Goal: Communication & Community: Answer question/provide support

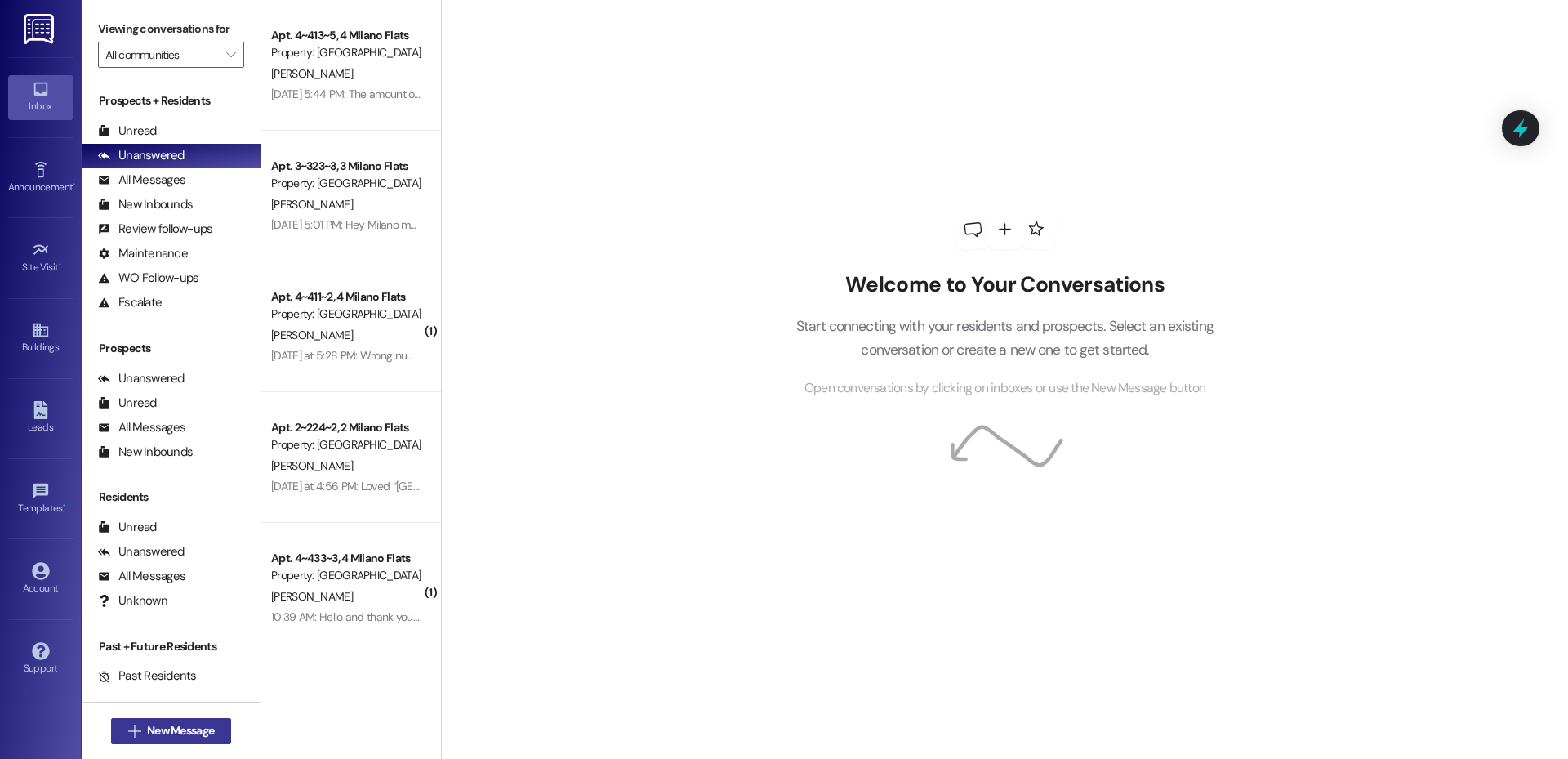
click at [153, 723] on span "New Message" at bounding box center [180, 731] width 67 height 17
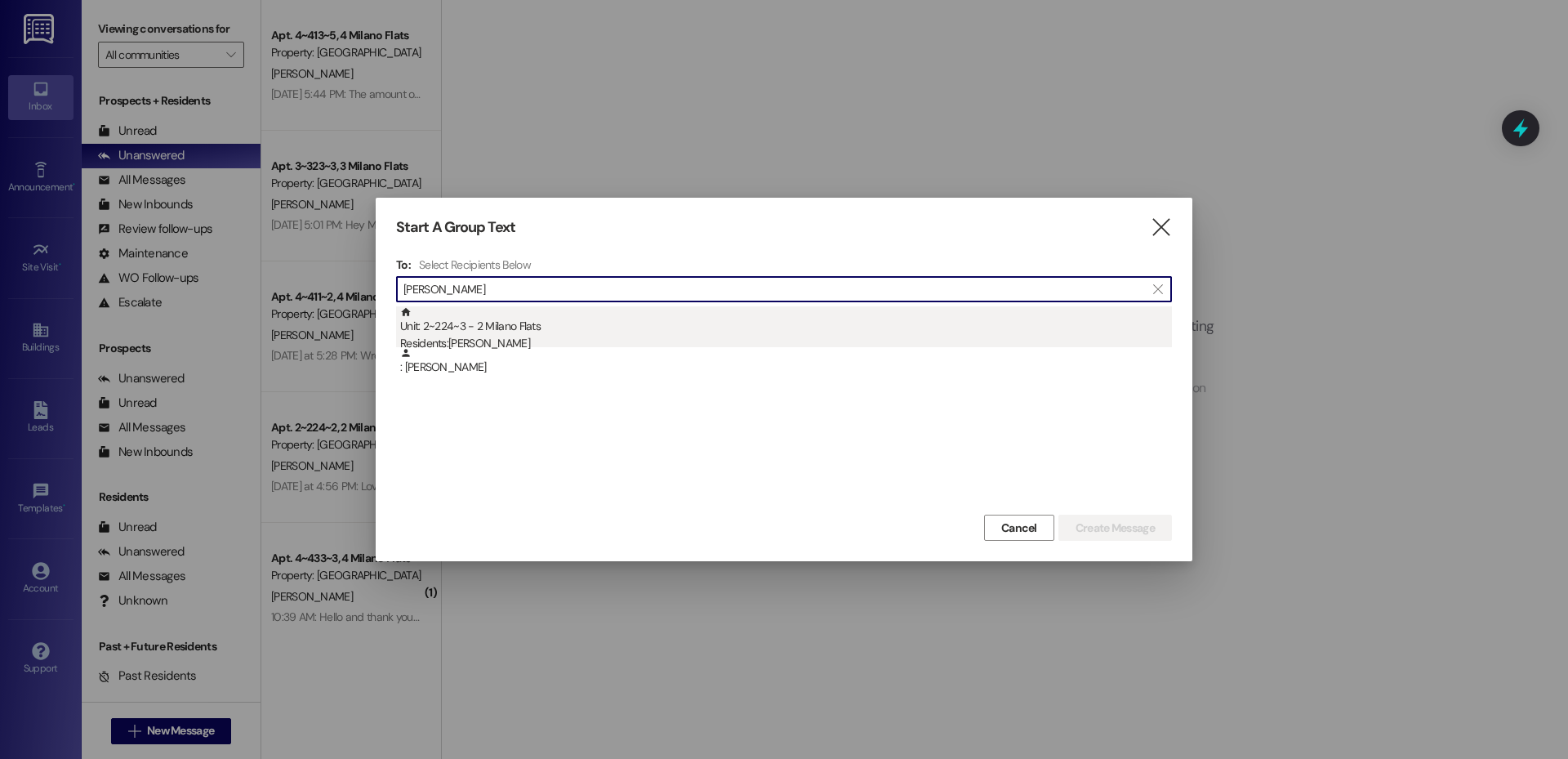
type input "[PERSON_NAME]"
click at [606, 322] on div "Unit: 2~224~3 - 2 Milano Flats Residents: [PERSON_NAME]" at bounding box center [785, 329] width 771 height 46
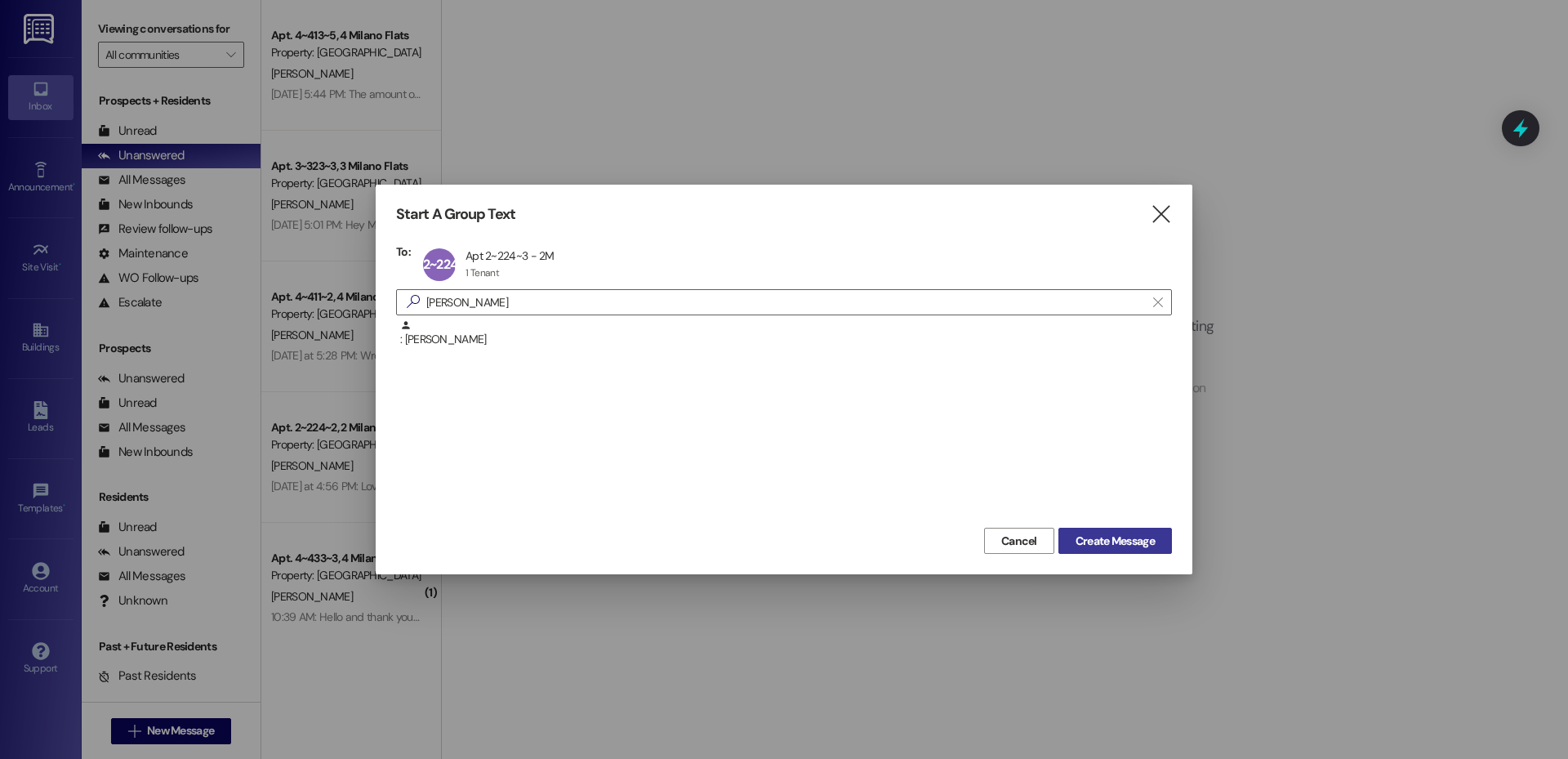
click at [1090, 550] on button "Create Message" at bounding box center [1115, 540] width 114 height 26
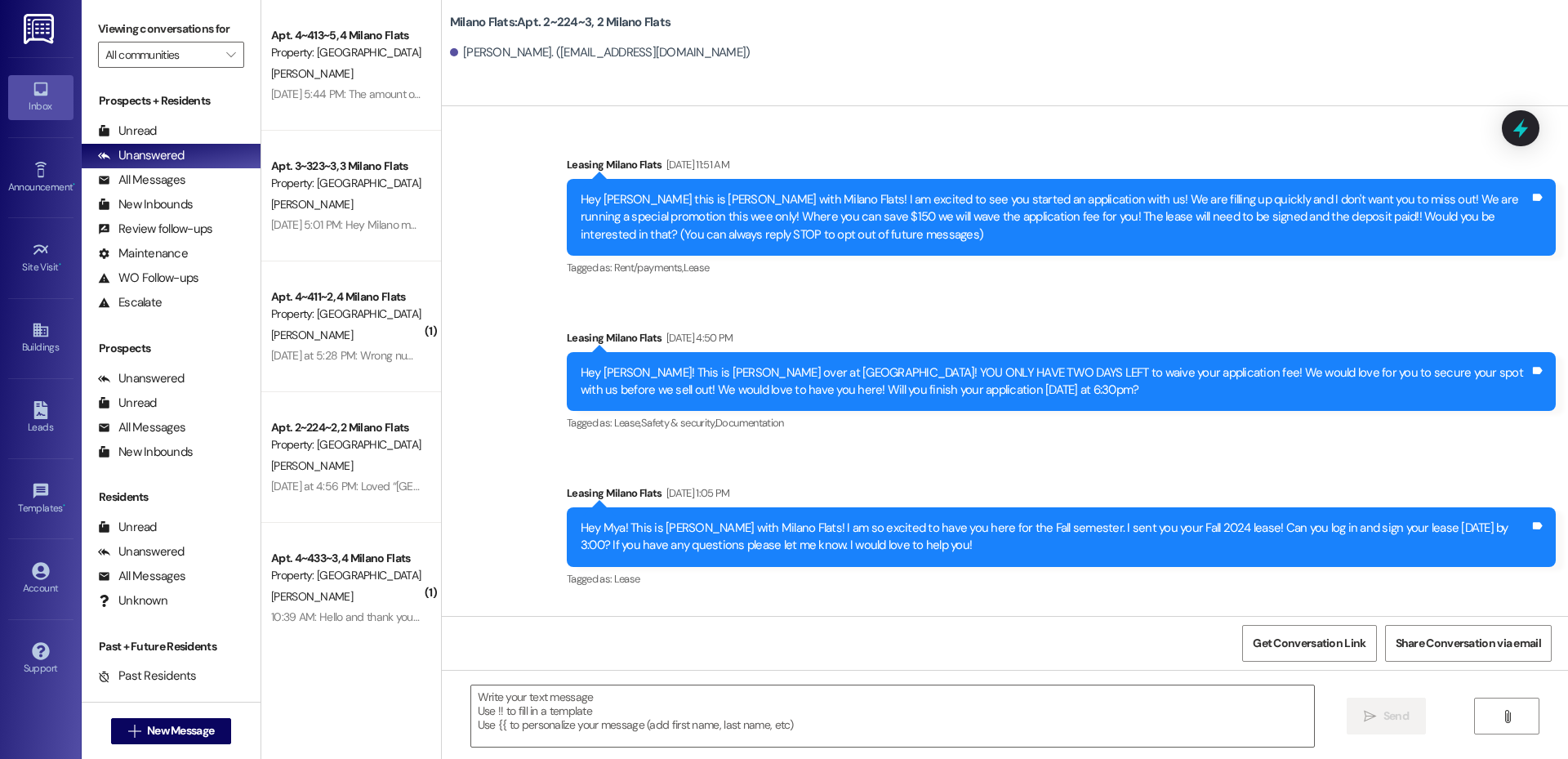
scroll to position [31791, 0]
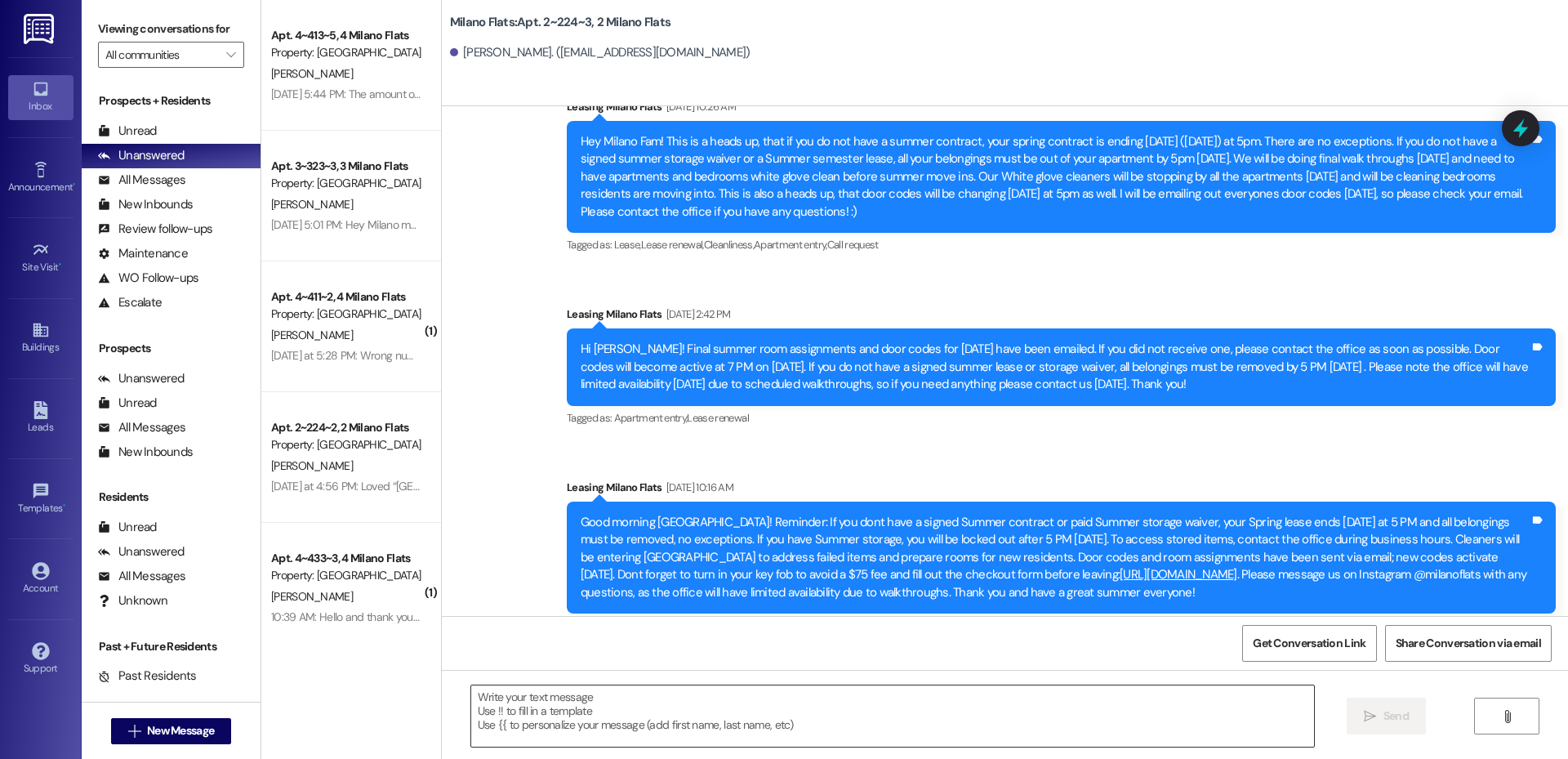
click at [712, 728] on textarea at bounding box center [891, 715] width 842 height 61
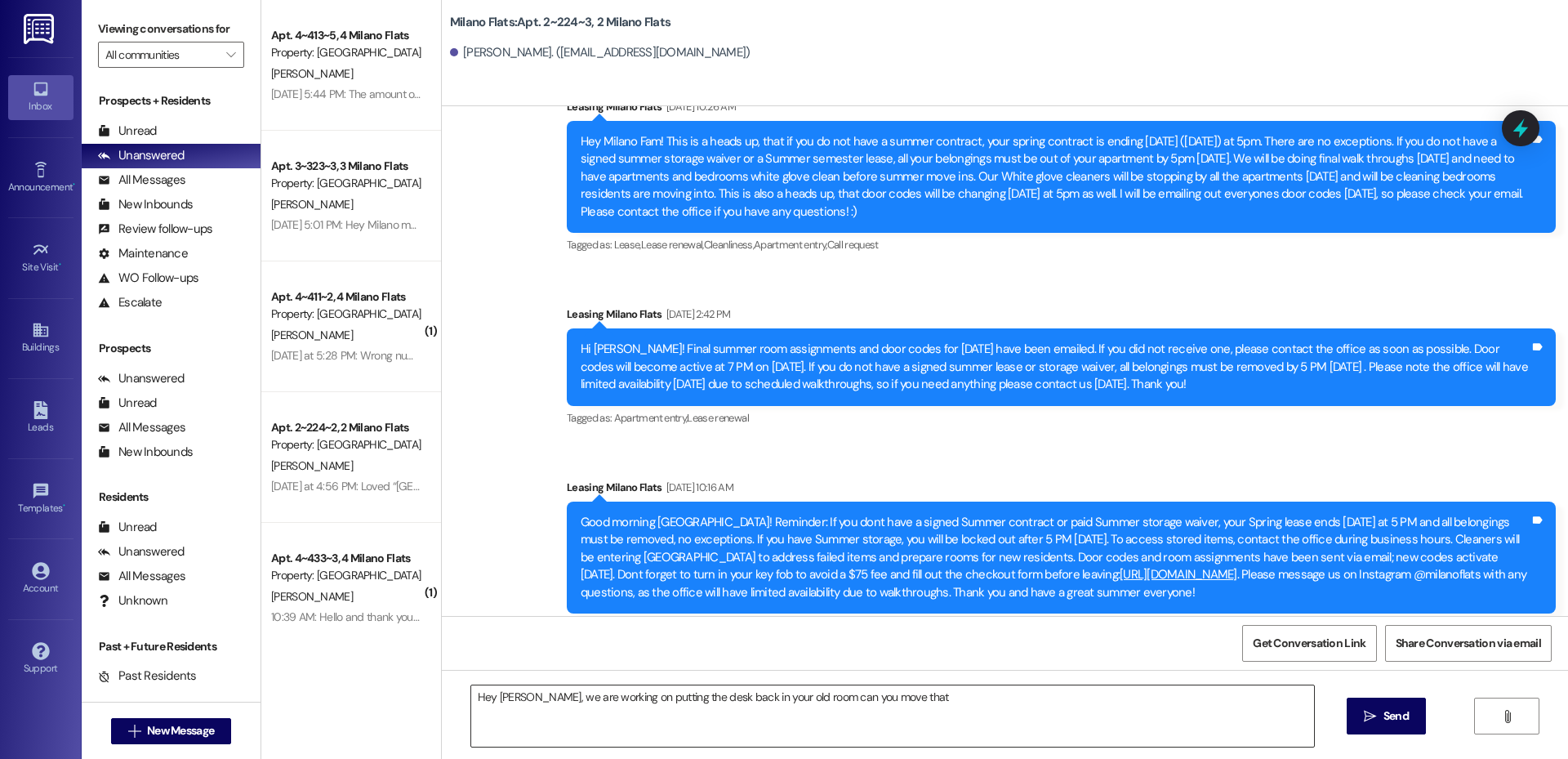
click at [902, 708] on textarea "Hey [PERSON_NAME], we are working on putting the desk back in your old room can…" at bounding box center [891, 715] width 842 height 61
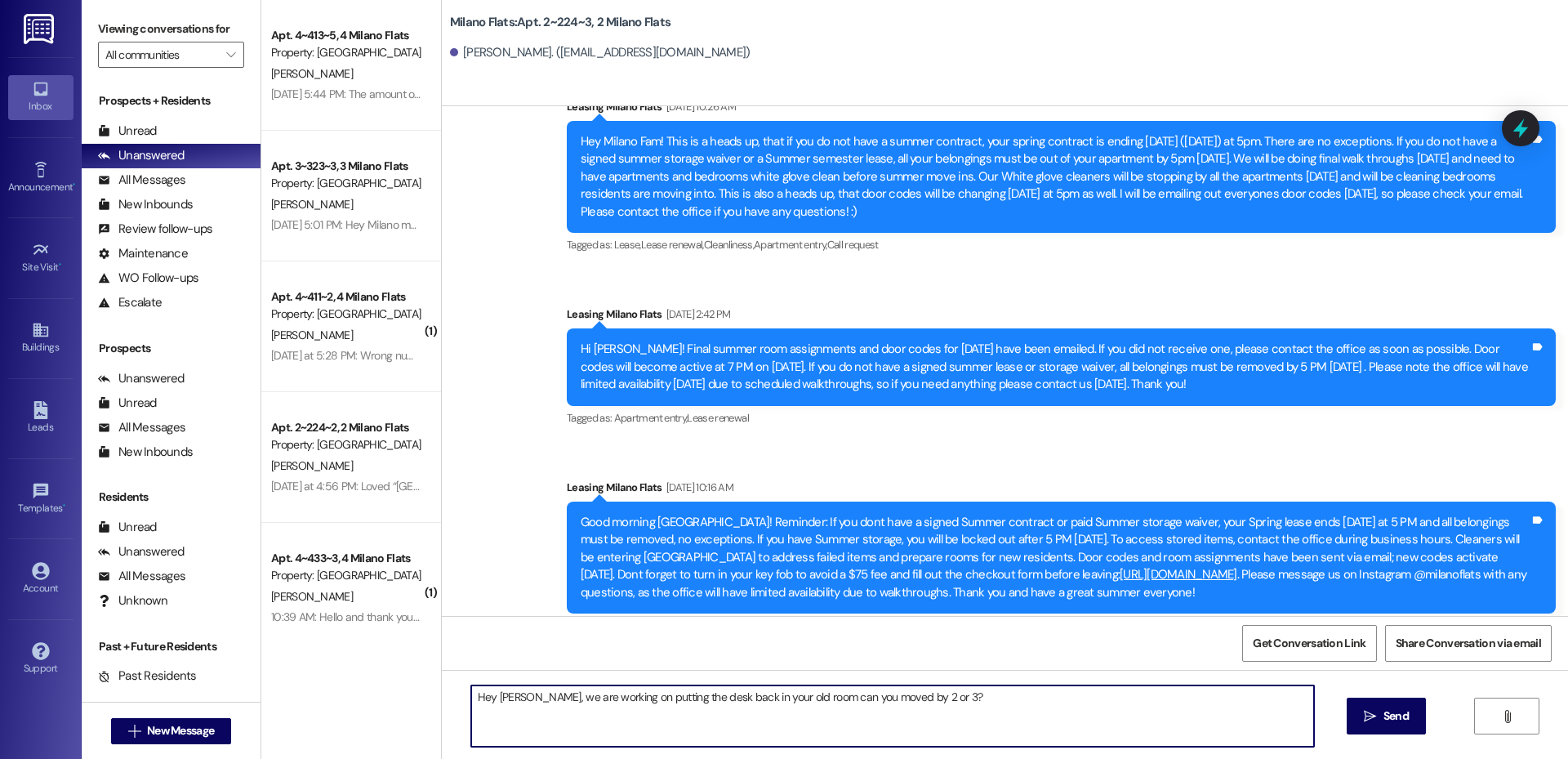
click at [798, 700] on textarea "Hey [PERSON_NAME], we are working on putting the desk back in your old room can…" at bounding box center [891, 715] width 842 height 61
click at [971, 696] on textarea "Hey [PERSON_NAME], we are working on putting the desk back in your old room but…" at bounding box center [891, 715] width 842 height 61
click at [1165, 694] on textarea "Hey [PERSON_NAME], we are working on putting the desk back in your old room but…" at bounding box center [891, 715] width 842 height 61
type textarea "Hey [PERSON_NAME], we are working on putting the desk back in your old room but…"
click at [1384, 725] on button " Send" at bounding box center [1386, 716] width 79 height 36
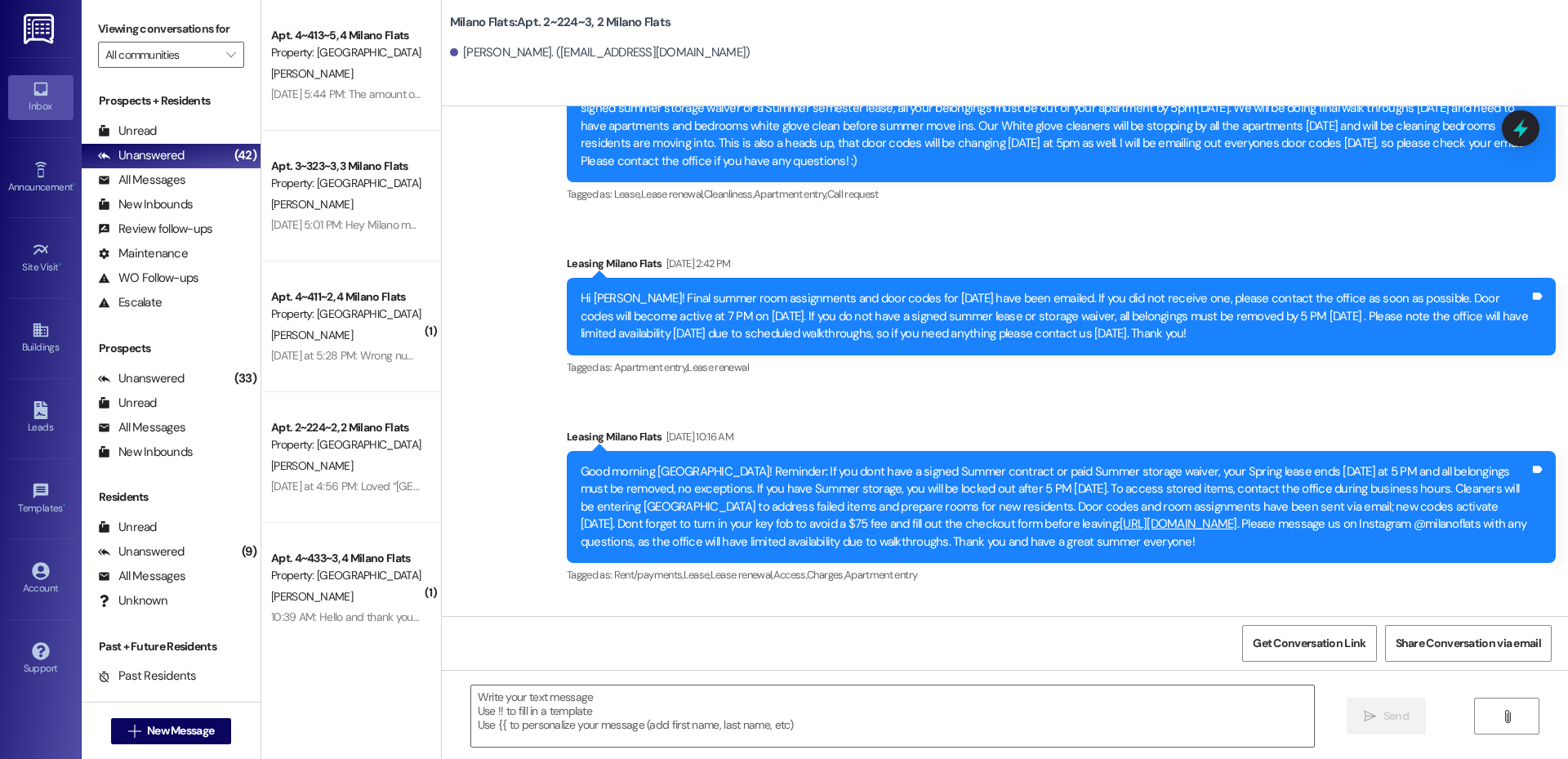
scroll to position [31904, 0]
